Goal: Communication & Community: Participate in discussion

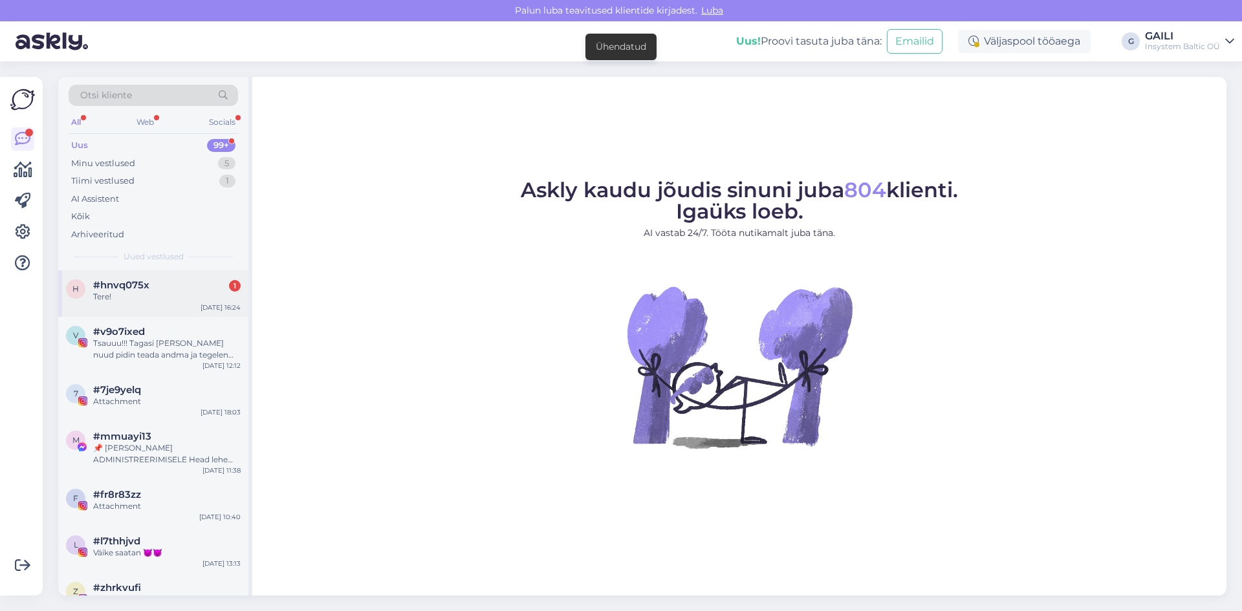
drag, startPoint x: 145, startPoint y: 287, endPoint x: 237, endPoint y: 307, distance: 94.0
click at [146, 287] on span "#hnvq075x" at bounding box center [121, 285] width 56 height 12
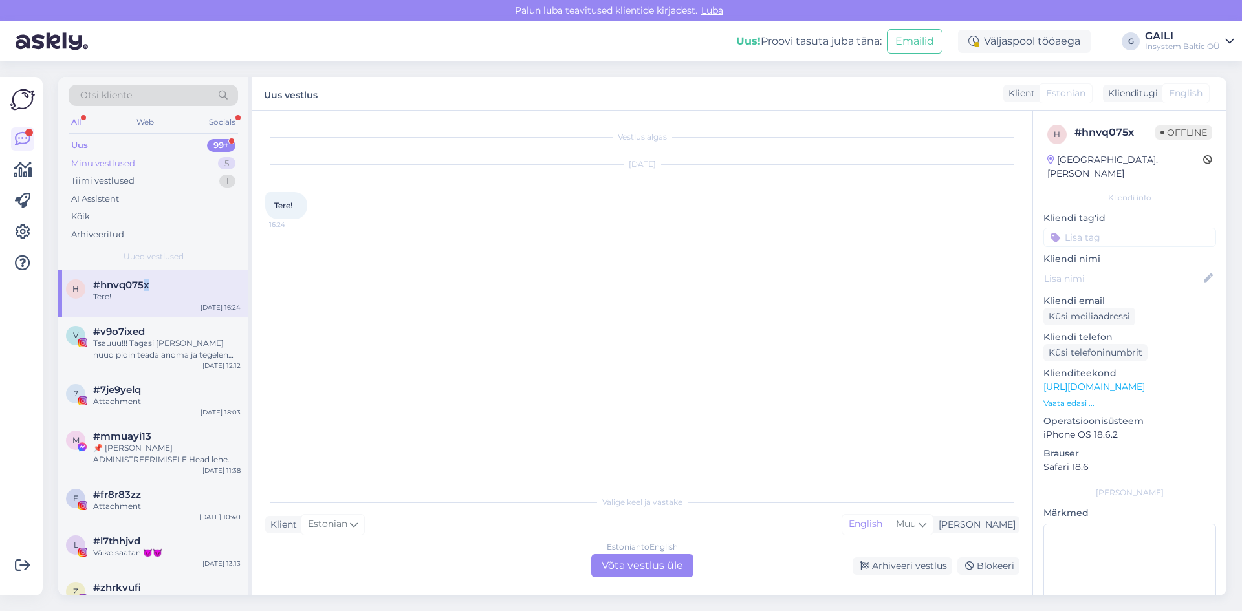
click at [141, 162] on div "Minu vestlused 5" at bounding box center [153, 164] width 169 height 18
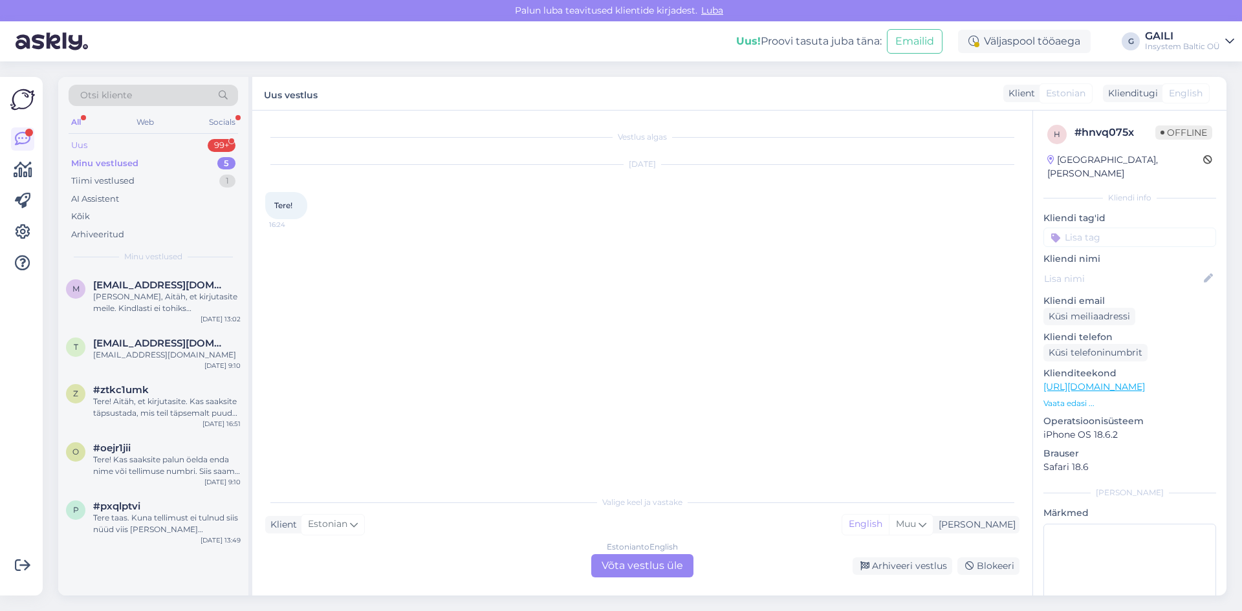
click at [131, 138] on div "Uus 99+" at bounding box center [153, 145] width 169 height 18
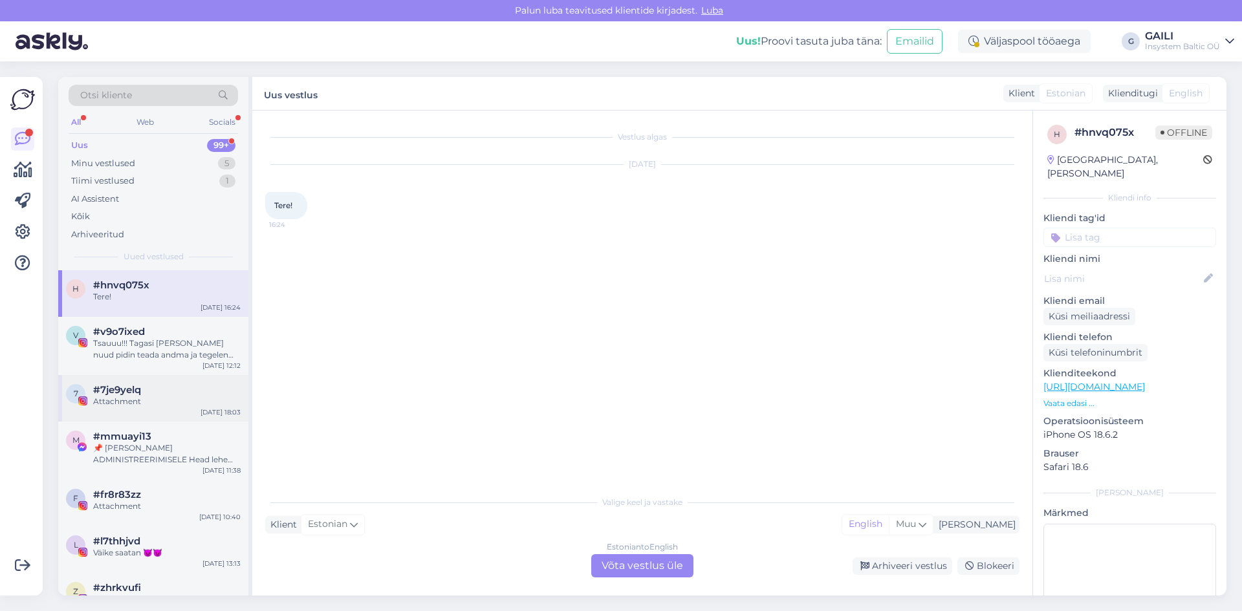
click at [185, 403] on div "Attachment" at bounding box center [166, 402] width 147 height 12
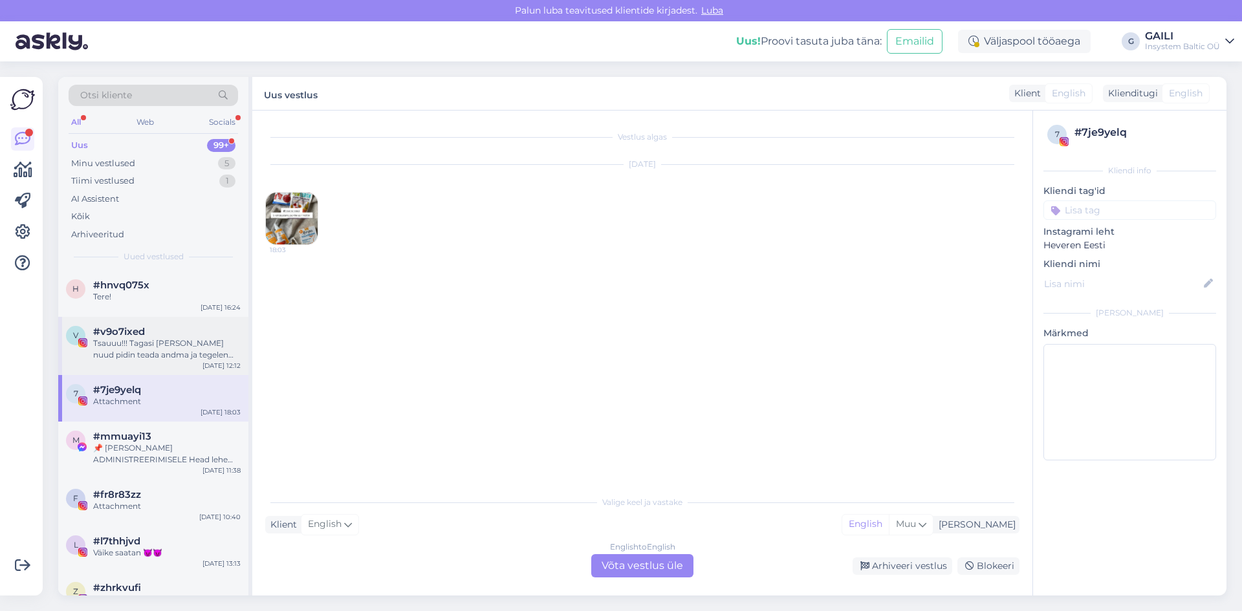
click at [191, 342] on div "Tsauuu!!! Tagasi [PERSON_NAME] nuud pidin teada andma ja tegelen arvete ja asja…" at bounding box center [166, 349] width 147 height 23
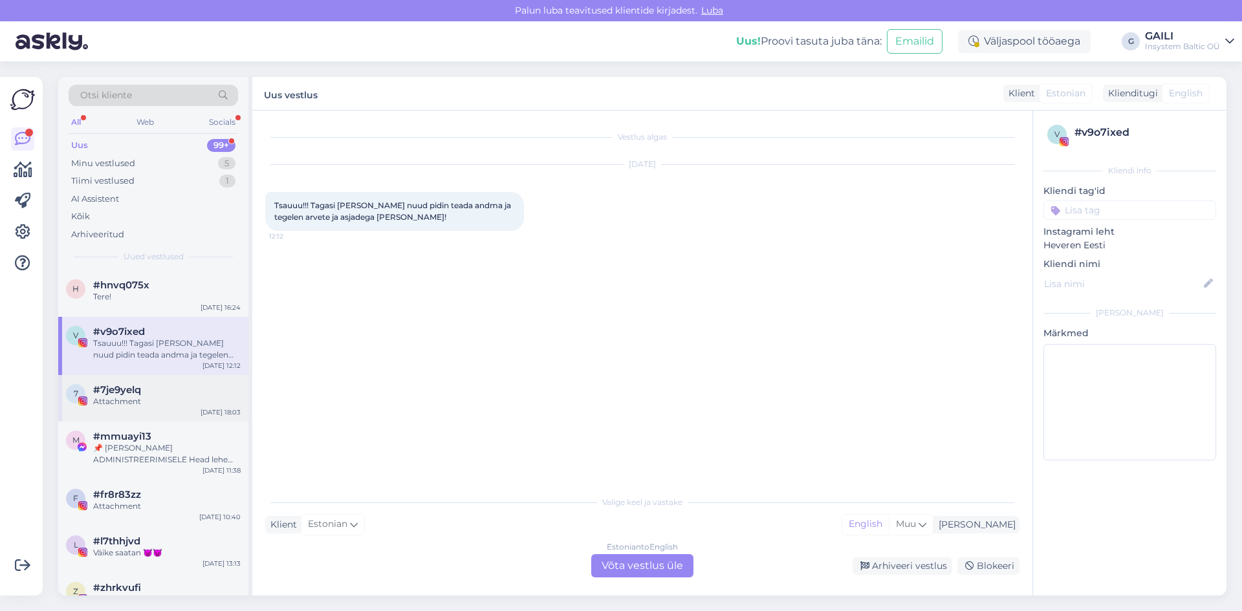
click at [148, 419] on div "7 #7je9yelq Attachment [DATE] 18:03" at bounding box center [153, 398] width 190 height 47
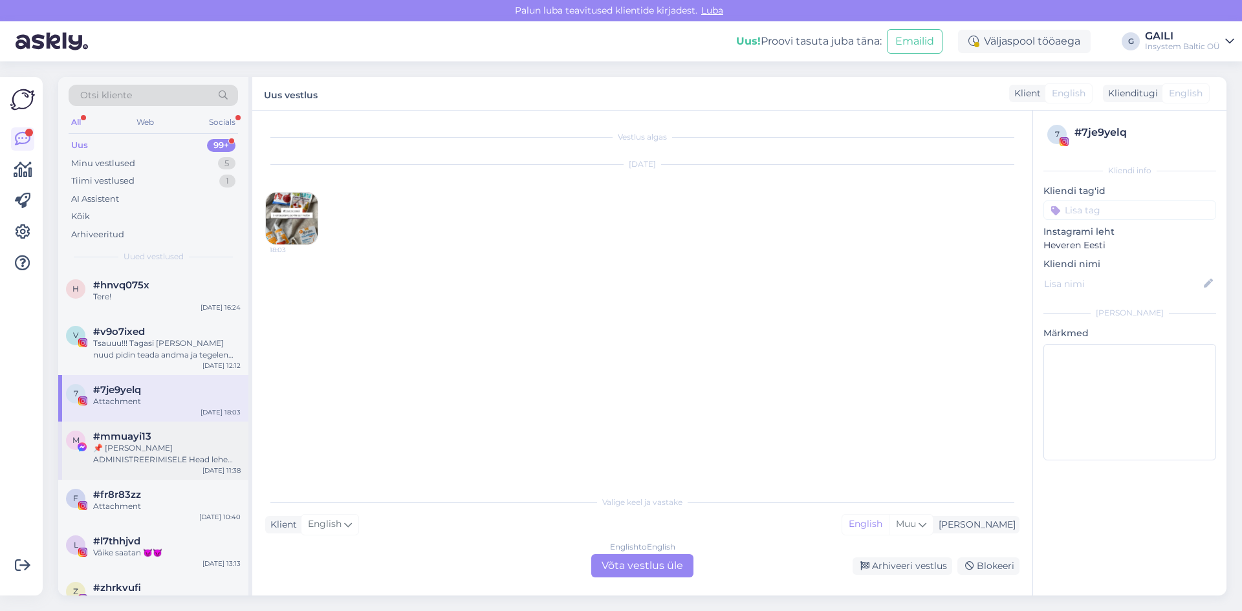
click at [144, 446] on div "📌 [PERSON_NAME] ADMINISTREERIMISELE Head lehe administraatorid Regulaarse üleva…" at bounding box center [166, 453] width 147 height 23
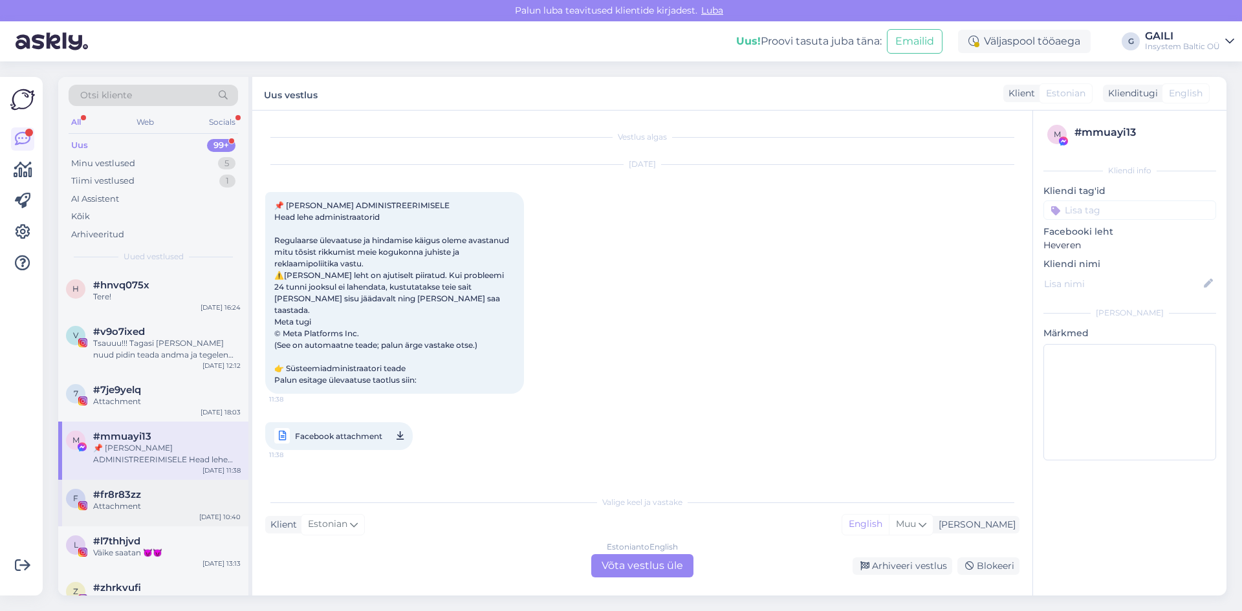
click at [153, 484] on div "f #fr8r83zz Attachment [DATE] 10:40" at bounding box center [153, 503] width 190 height 47
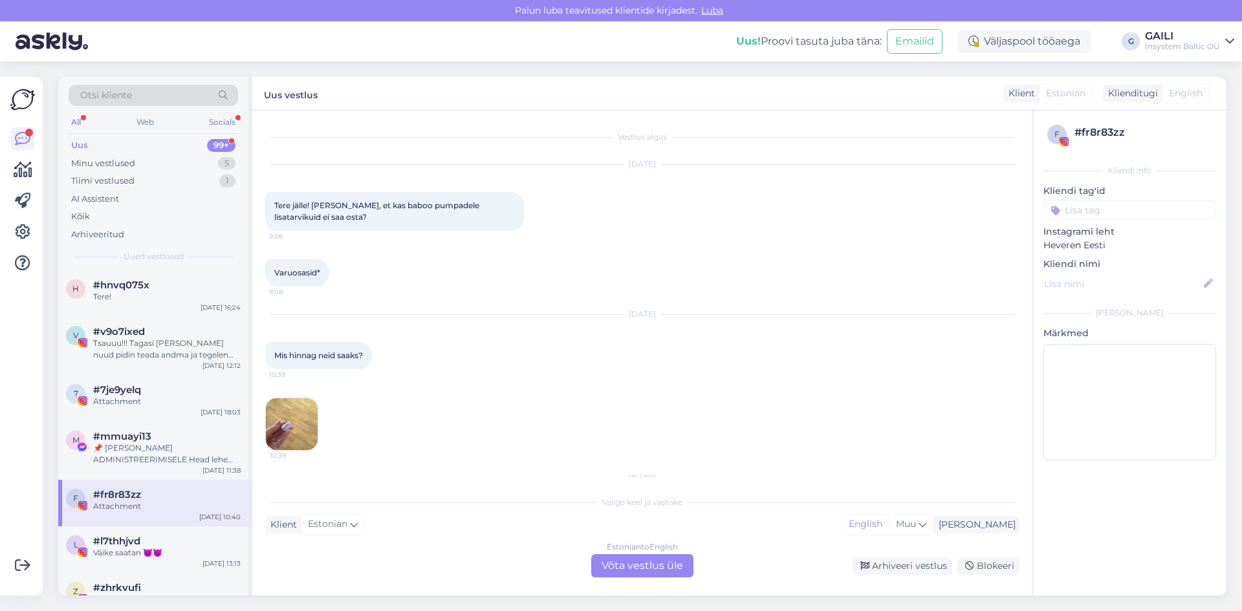
scroll to position [96, 0]
